Goal: Task Accomplishment & Management: Manage account settings

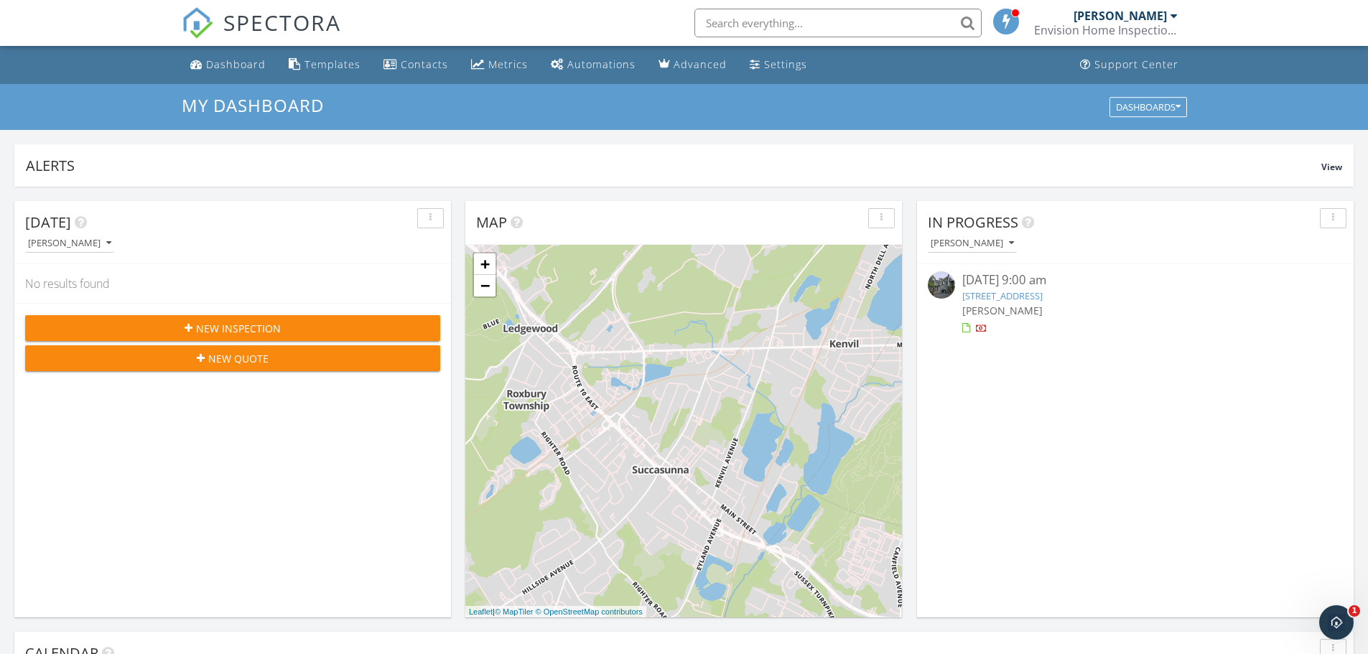
drag, startPoint x: 1006, startPoint y: 483, endPoint x: 993, endPoint y: 294, distance: 188.7
click at [1151, 106] on div "Dashboards" at bounding box center [1148, 107] width 65 height 10
click at [750, 69] on div "Settings" at bounding box center [755, 63] width 11 height 11
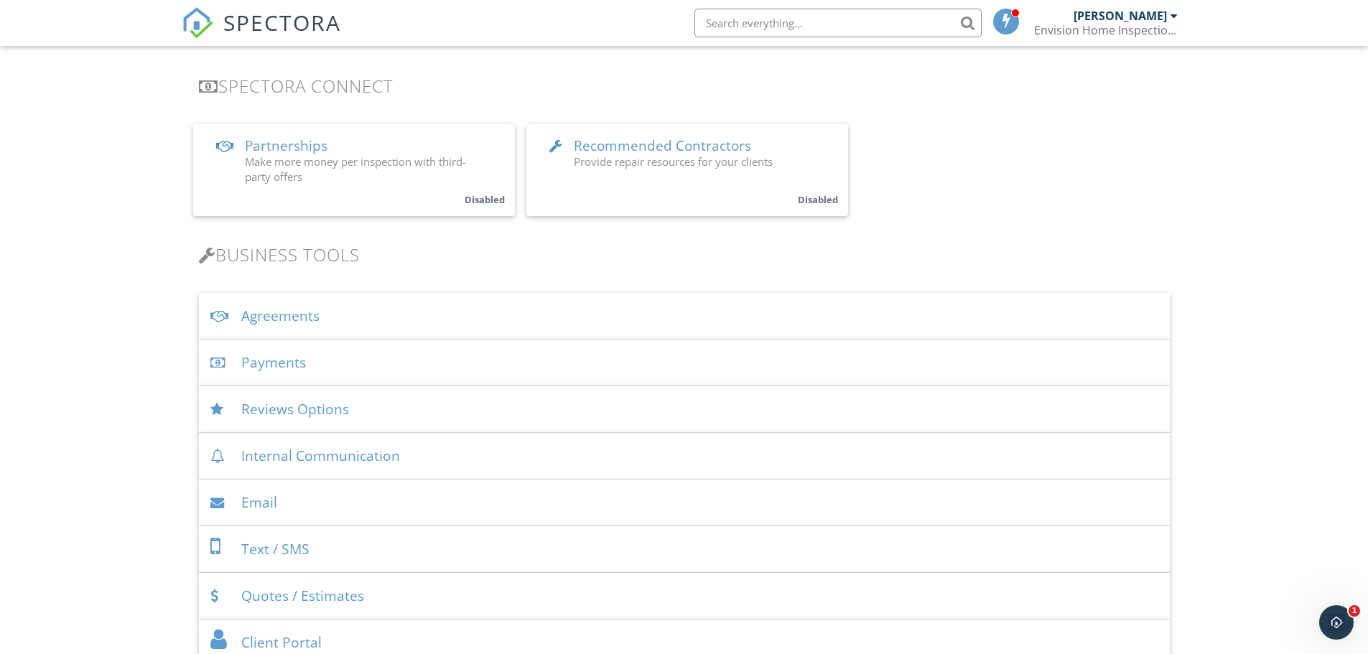
scroll to position [287, 0]
click at [356, 412] on div "Reviews Options" at bounding box center [684, 407] width 971 height 47
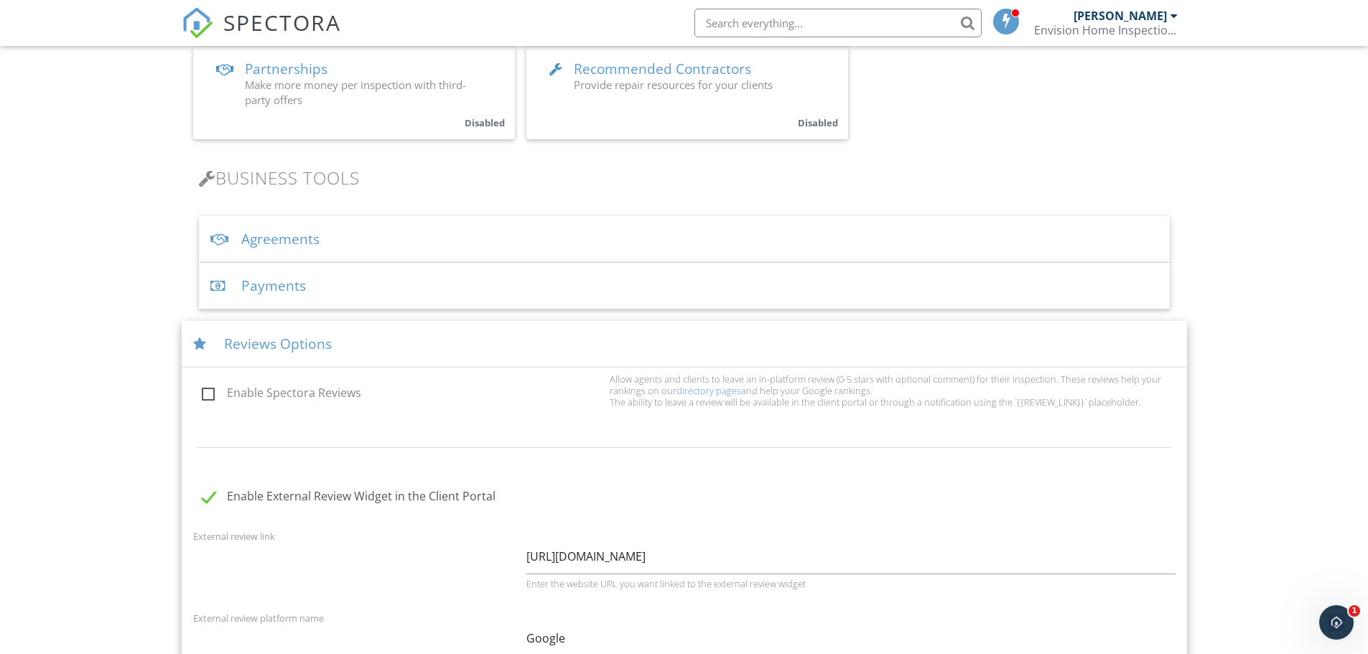
scroll to position [431, 0]
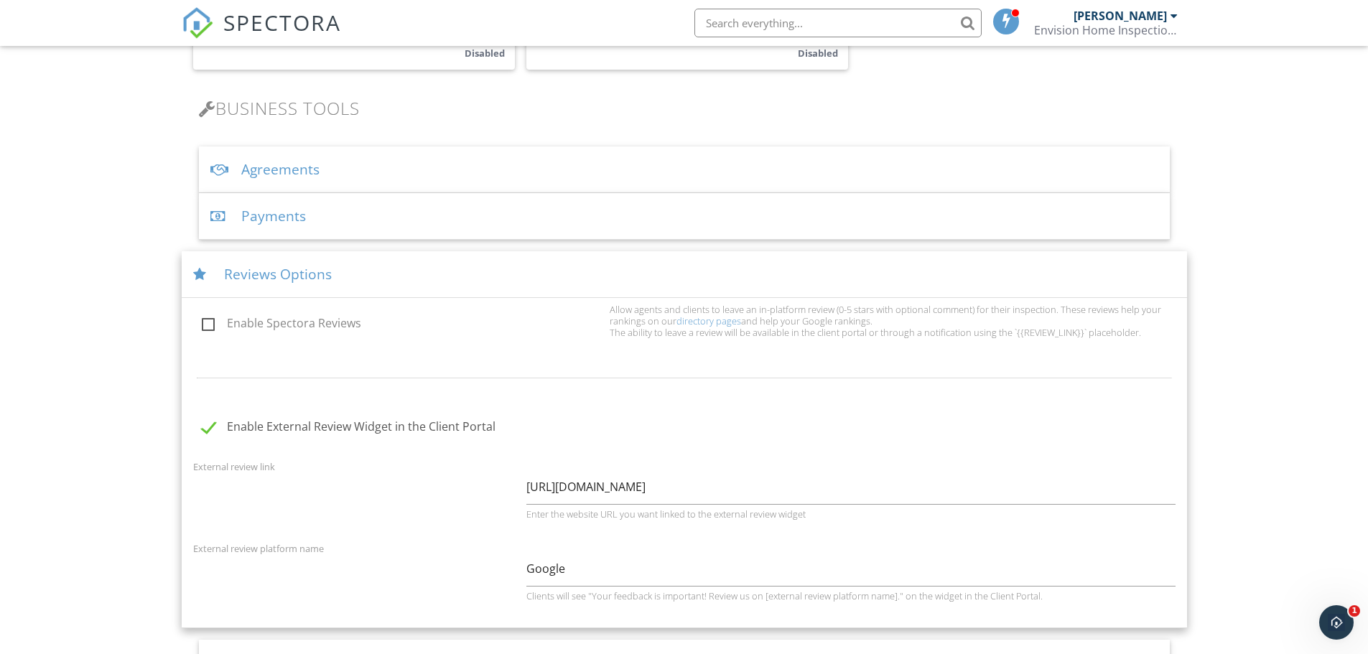
click at [300, 269] on div "Reviews Options" at bounding box center [685, 274] width 1006 height 47
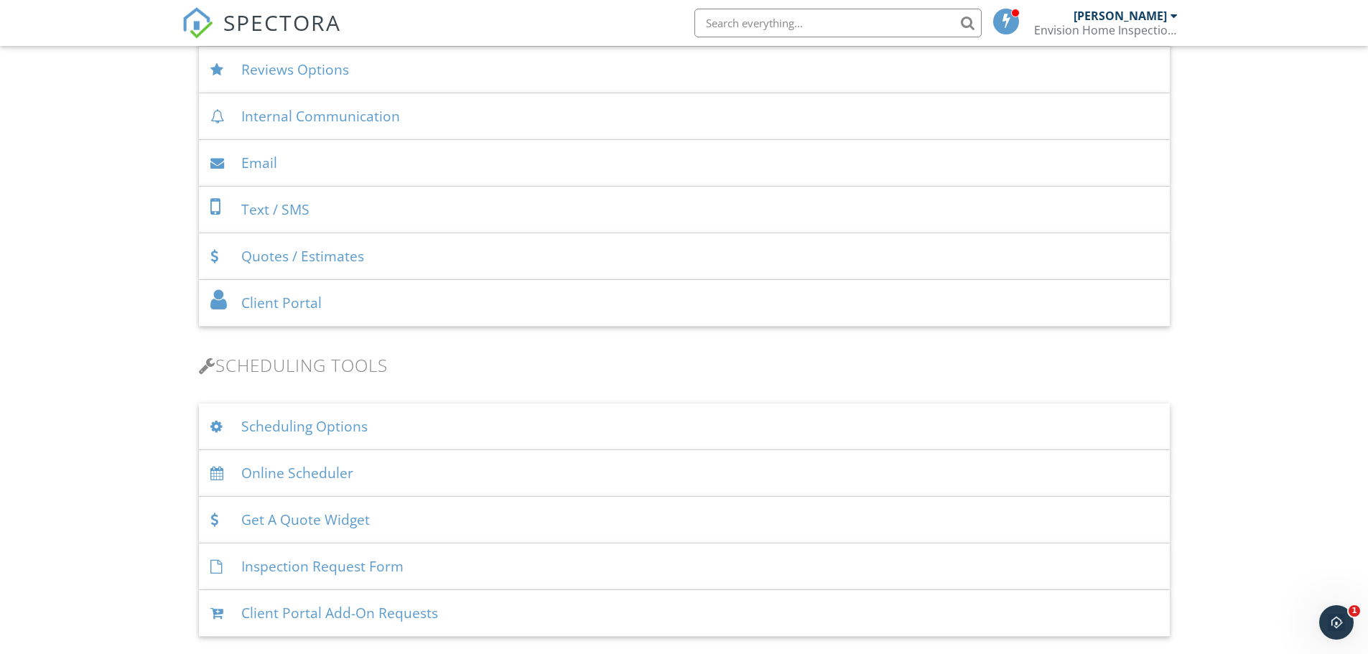
scroll to position [646, 0]
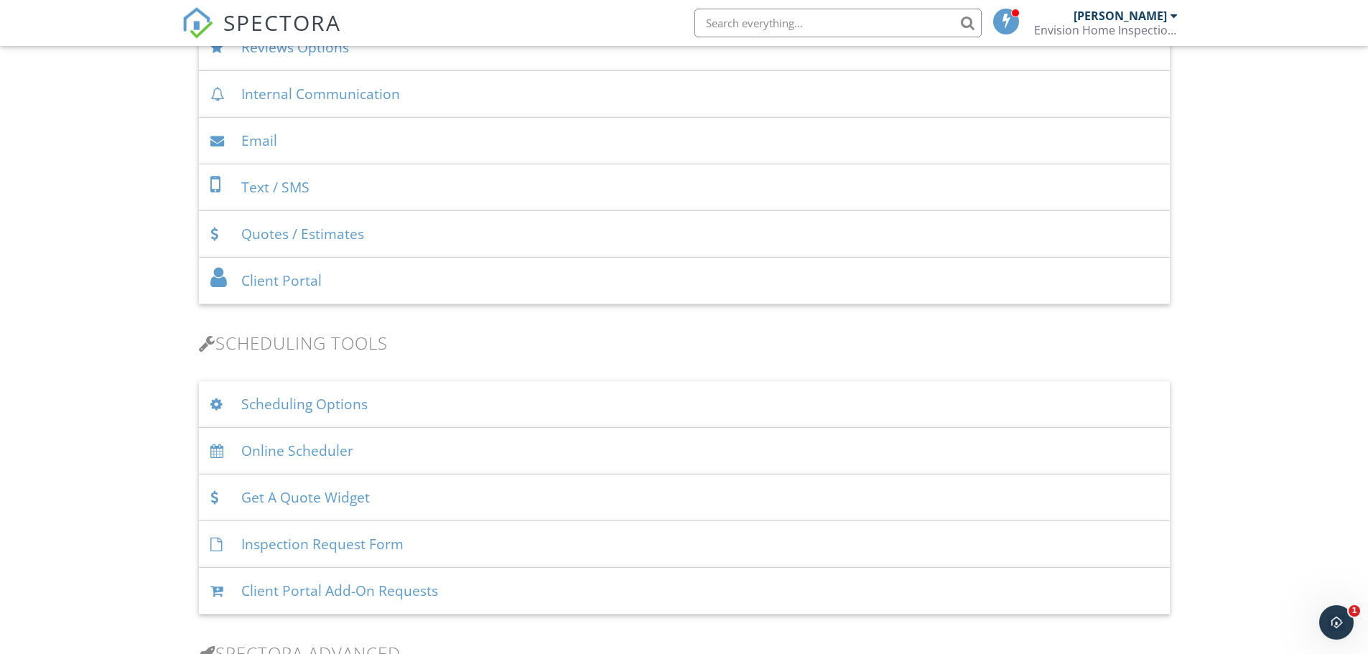
click at [435, 545] on div "Inspection Request Form" at bounding box center [684, 544] width 971 height 47
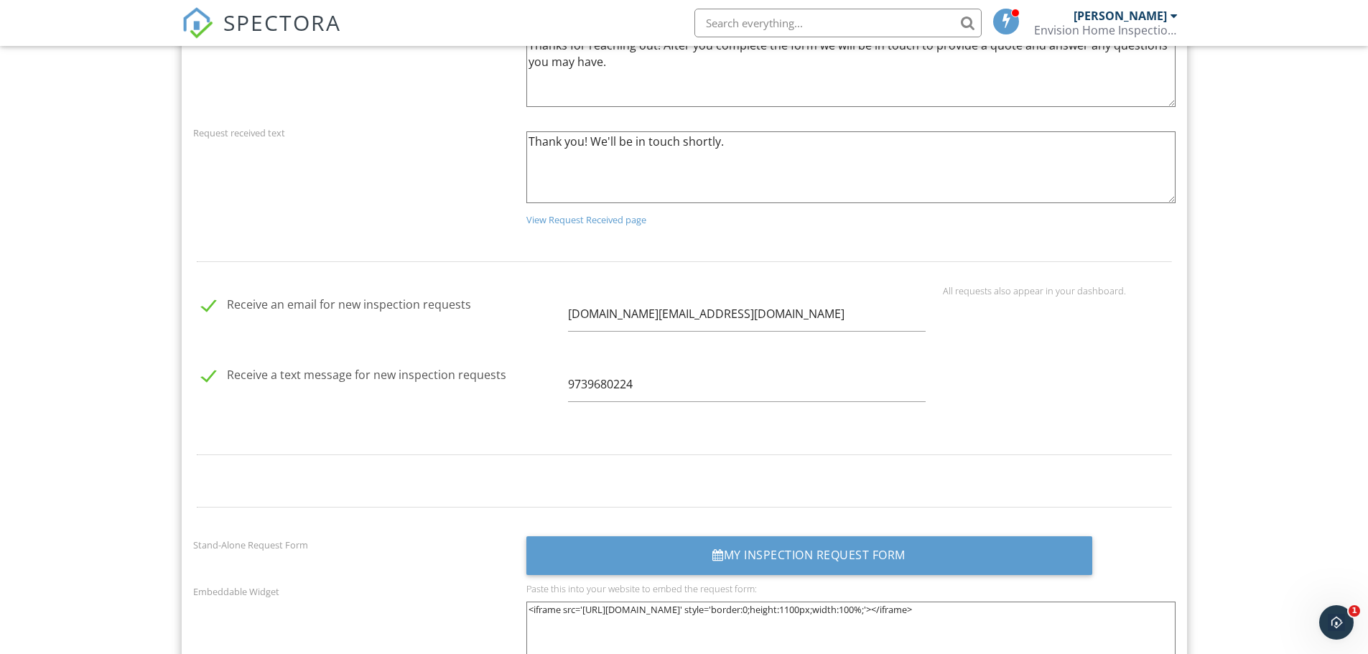
scroll to position [1796, 0]
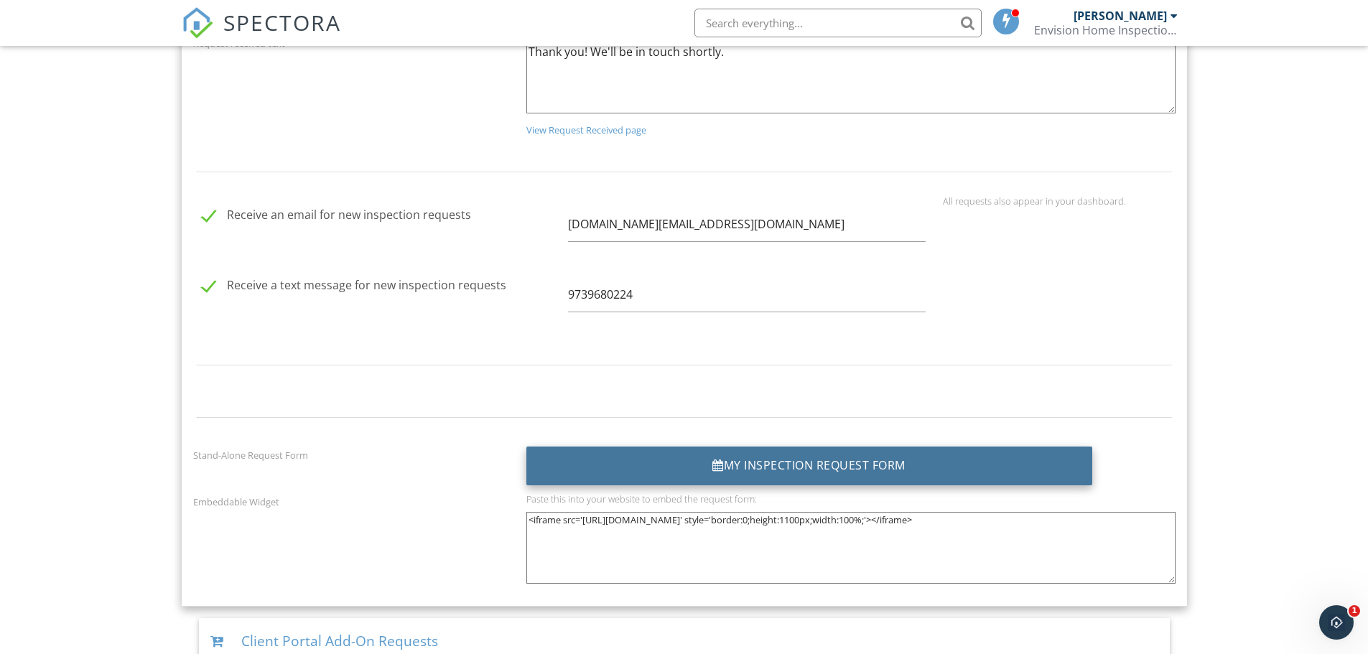
click at [784, 465] on div "My Inspection Request Form" at bounding box center [810, 466] width 566 height 39
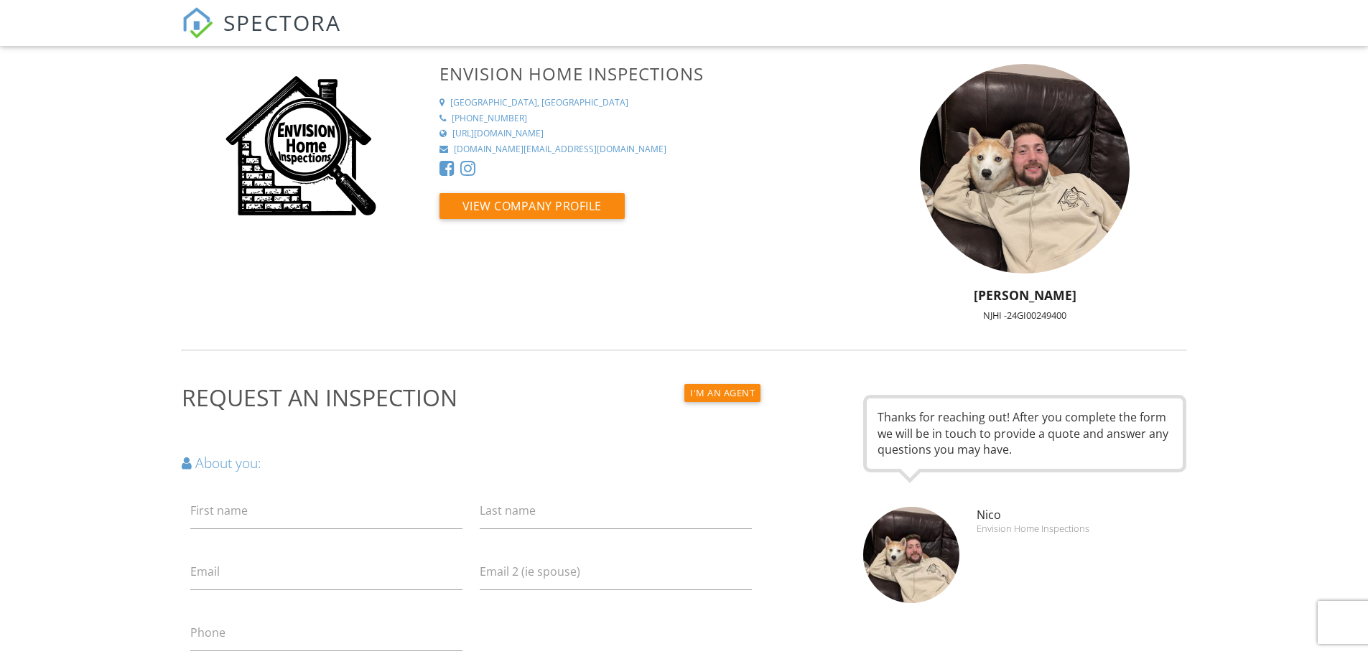
drag, startPoint x: 657, startPoint y: 352, endPoint x: 591, endPoint y: 48, distance: 310.9
